Goal: Check status: Check status

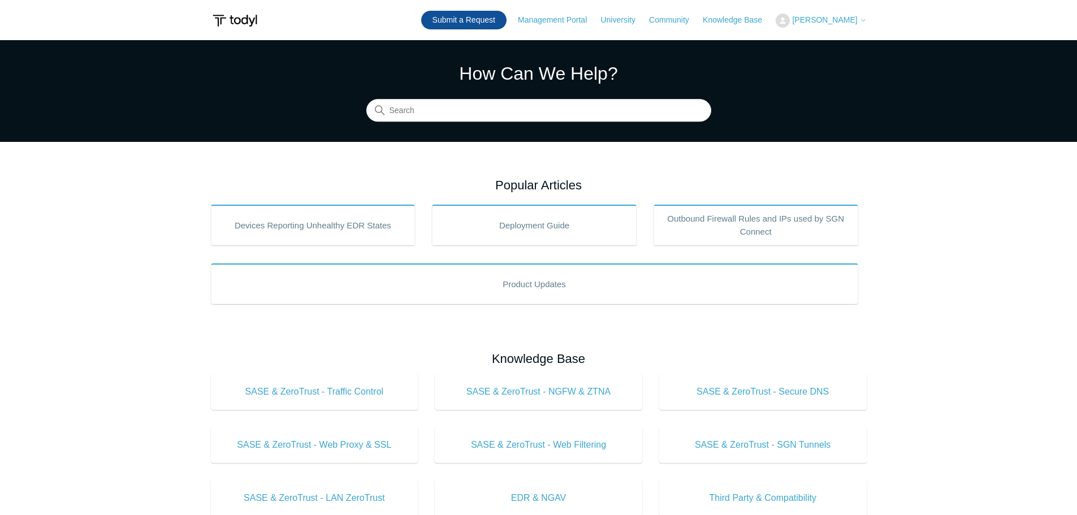
click at [497, 20] on link "Submit a Request" at bounding box center [463, 20] width 85 height 19
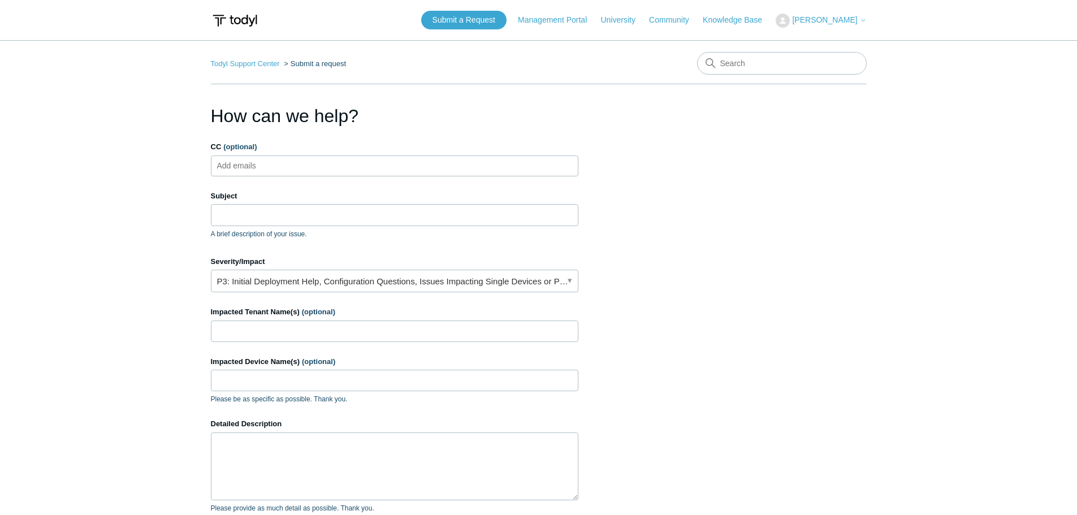
drag, startPoint x: 607, startPoint y: 119, endPoint x: 480, endPoint y: 113, distance: 127.3
click at [498, 116] on h1 "How can we help?" at bounding box center [394, 115] width 367 height 27
click at [245, 66] on link "Todyl Support Center" at bounding box center [245, 63] width 69 height 8
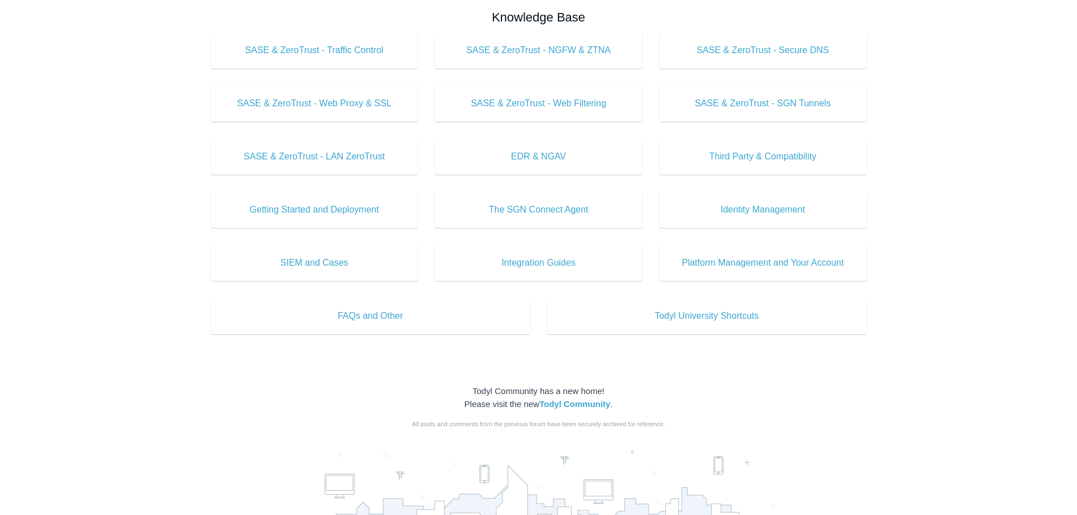
scroll to position [538, 0]
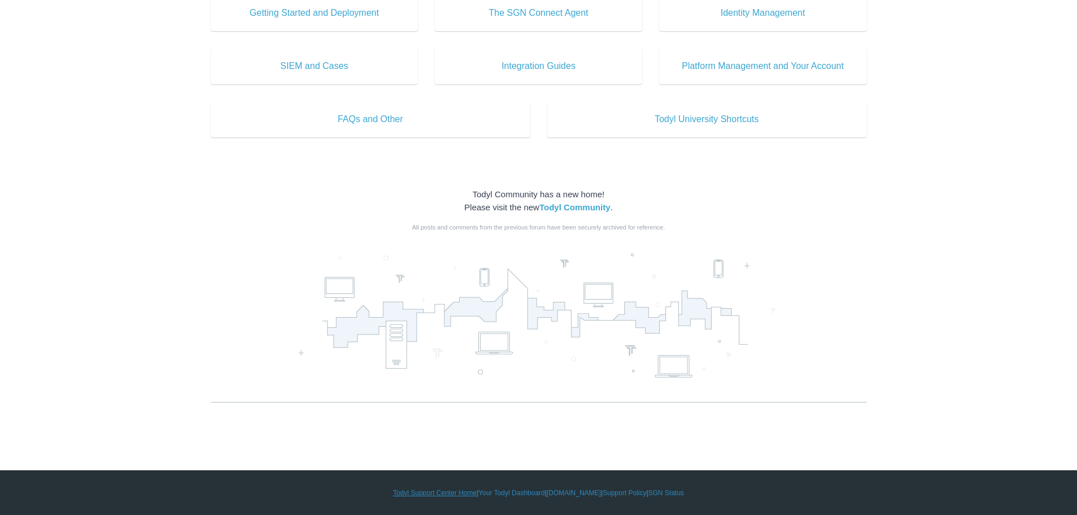
click at [458, 493] on link "Todyl Support Center Home" at bounding box center [435, 493] width 84 height 10
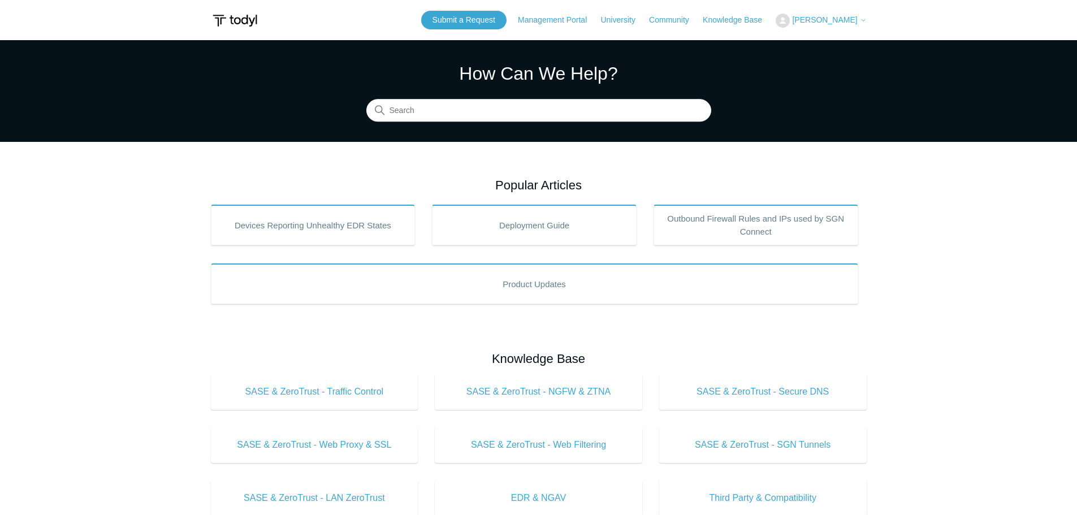
click at [858, 24] on span "[PERSON_NAME]" at bounding box center [829, 19] width 74 height 9
click at [833, 40] on link "My Support Requests" at bounding box center [831, 44] width 110 height 20
